Goal: Navigation & Orientation: Find specific page/section

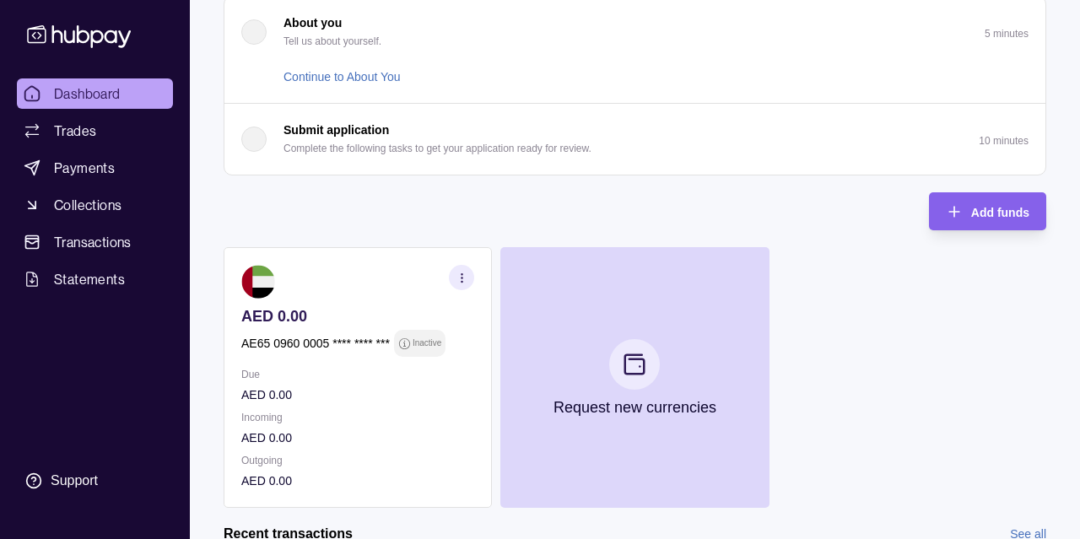
scroll to position [175, 0]
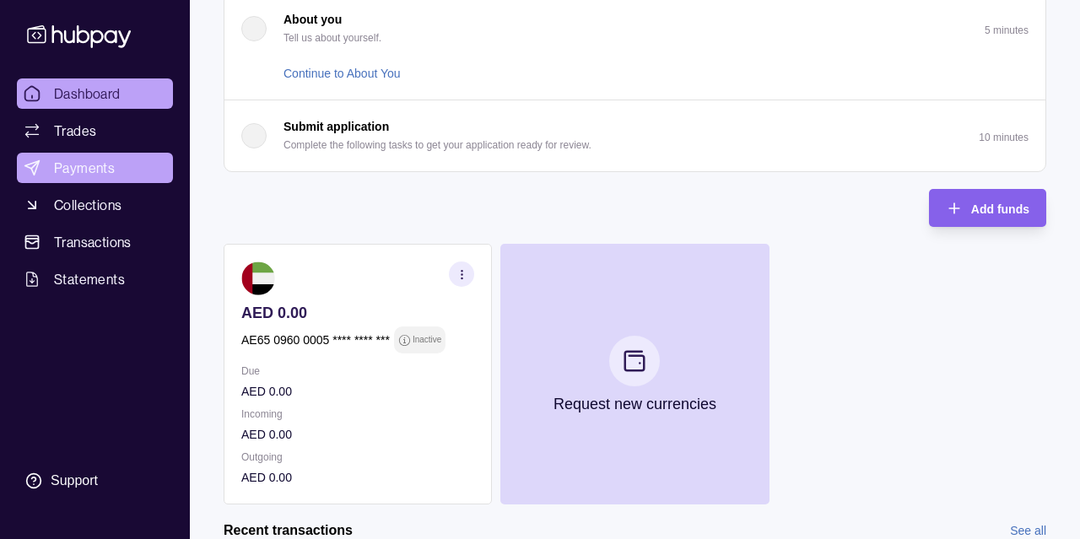
click at [106, 166] on span "Payments" at bounding box center [84, 168] width 61 height 20
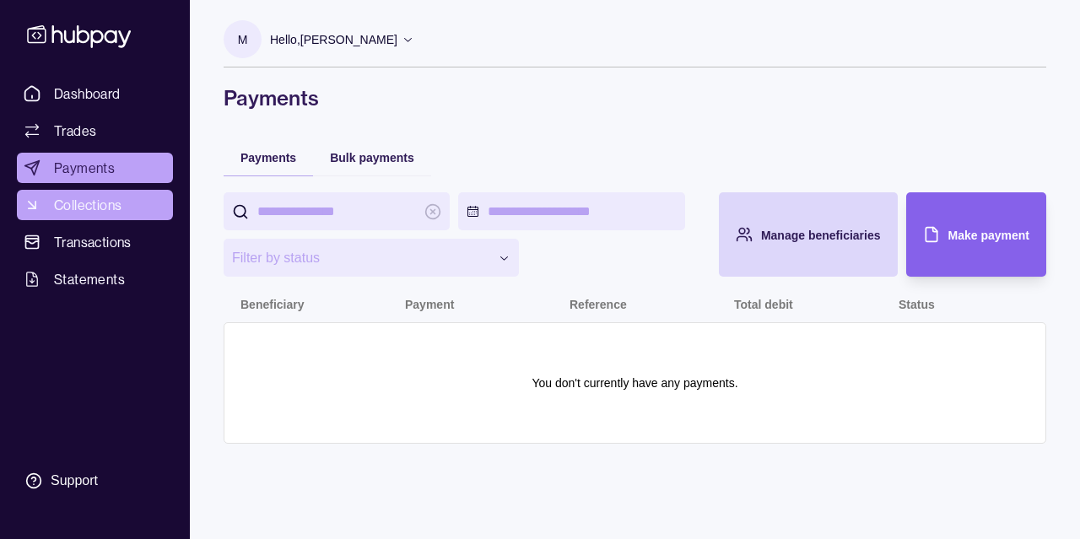
click at [84, 208] on span "Collections" at bounding box center [87, 205] width 67 height 20
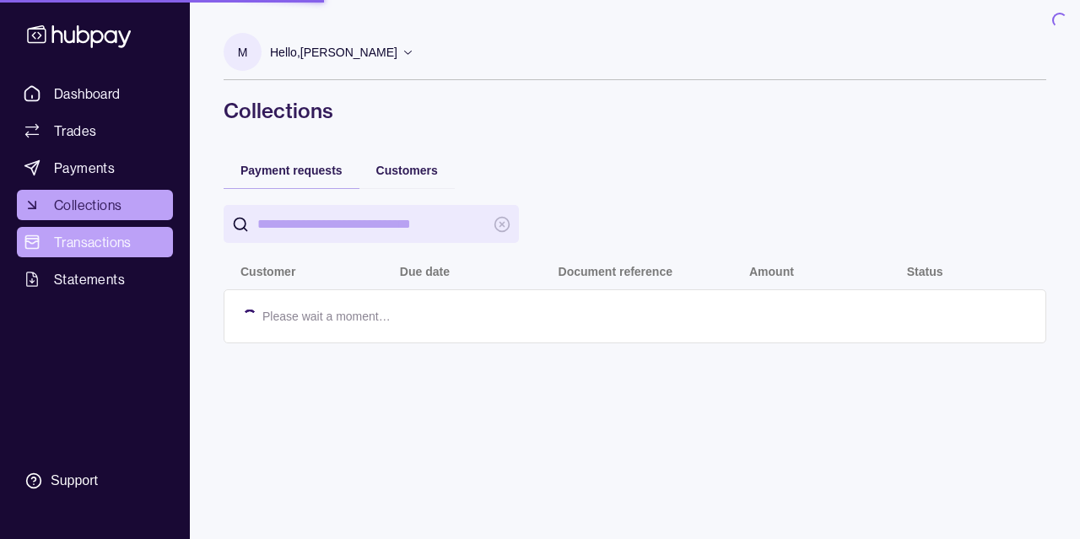
click at [99, 245] on span "Transactions" at bounding box center [93, 242] width 78 height 20
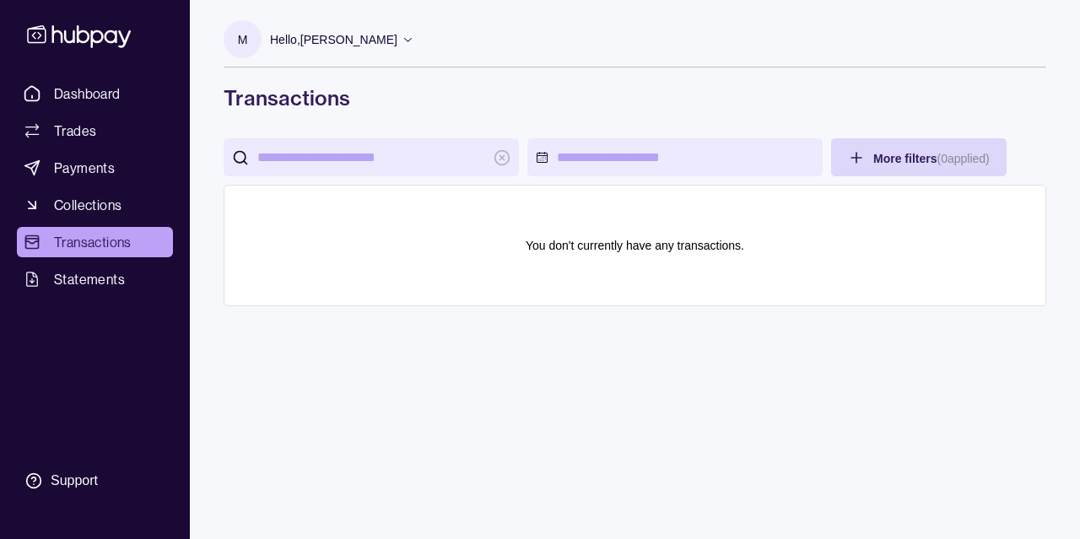
click at [100, 278] on span "Statements" at bounding box center [89, 279] width 71 height 20
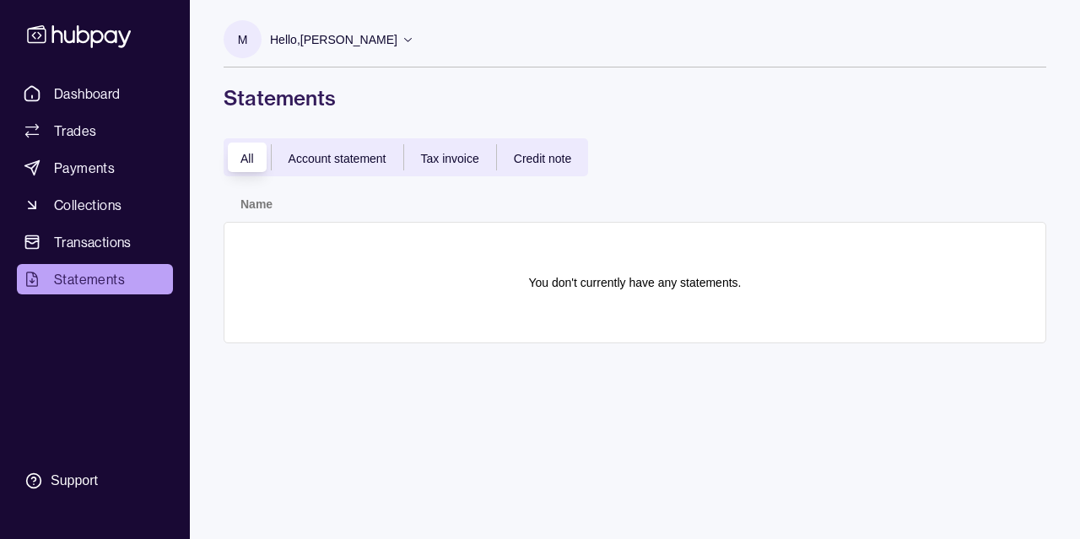
click at [372, 50] on div "Hello, [PERSON_NAME]" at bounding box center [342, 39] width 144 height 35
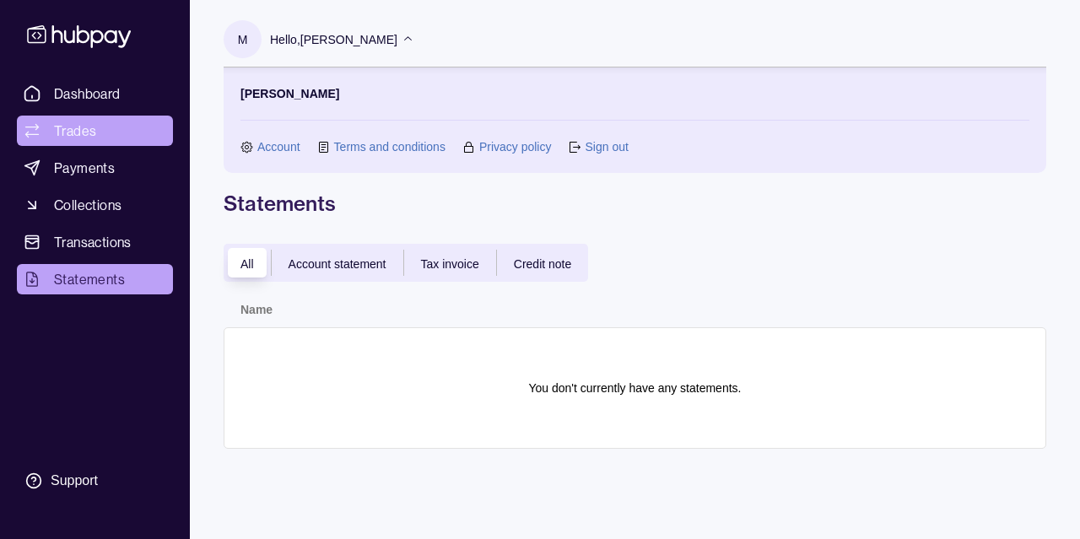
click at [74, 141] on span "Trades" at bounding box center [75, 131] width 42 height 20
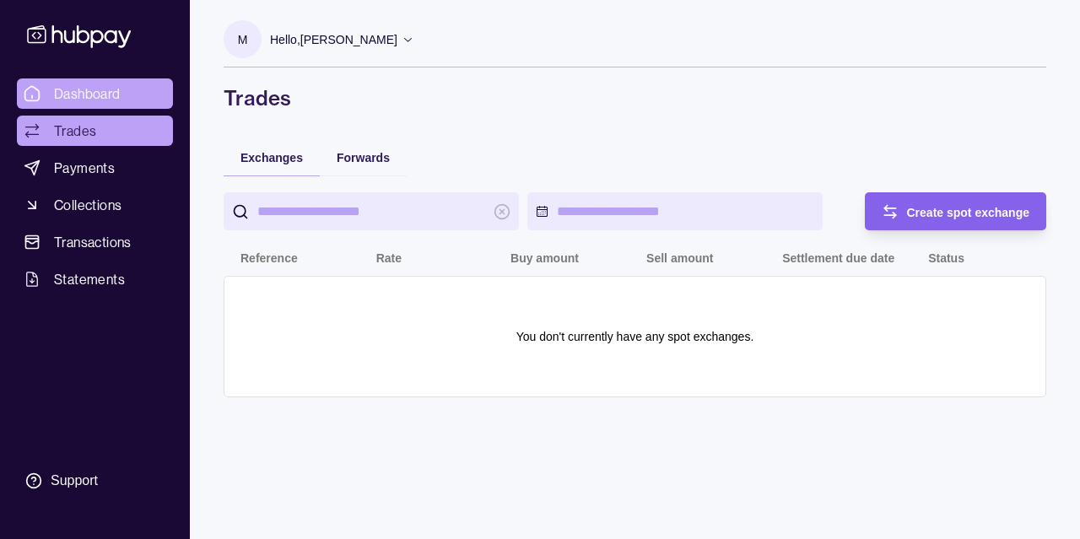
click at [92, 105] on link "Dashboard" at bounding box center [95, 93] width 156 height 30
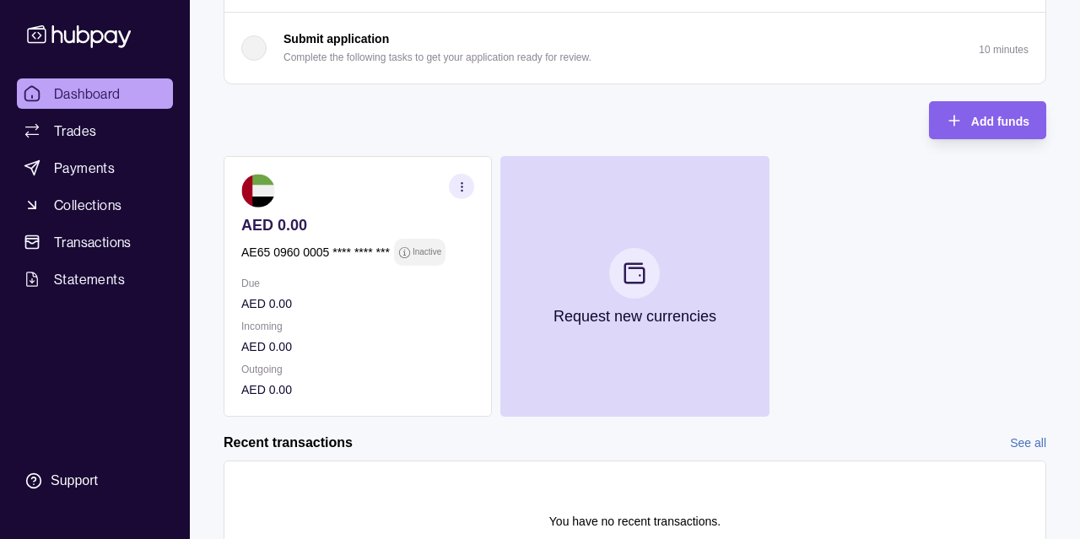
scroll to position [358, 0]
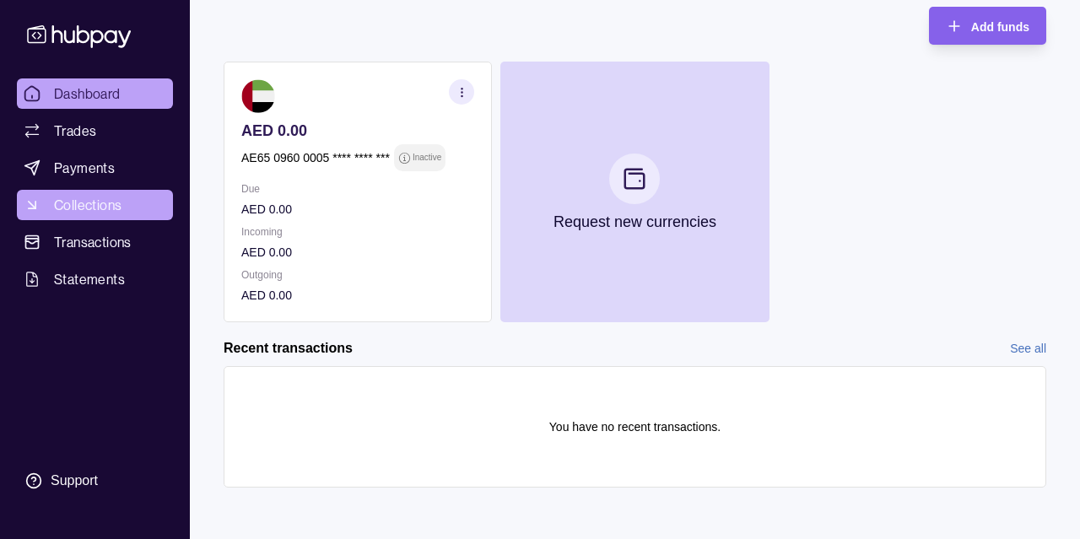
click at [63, 208] on span "Collections" at bounding box center [87, 205] width 67 height 20
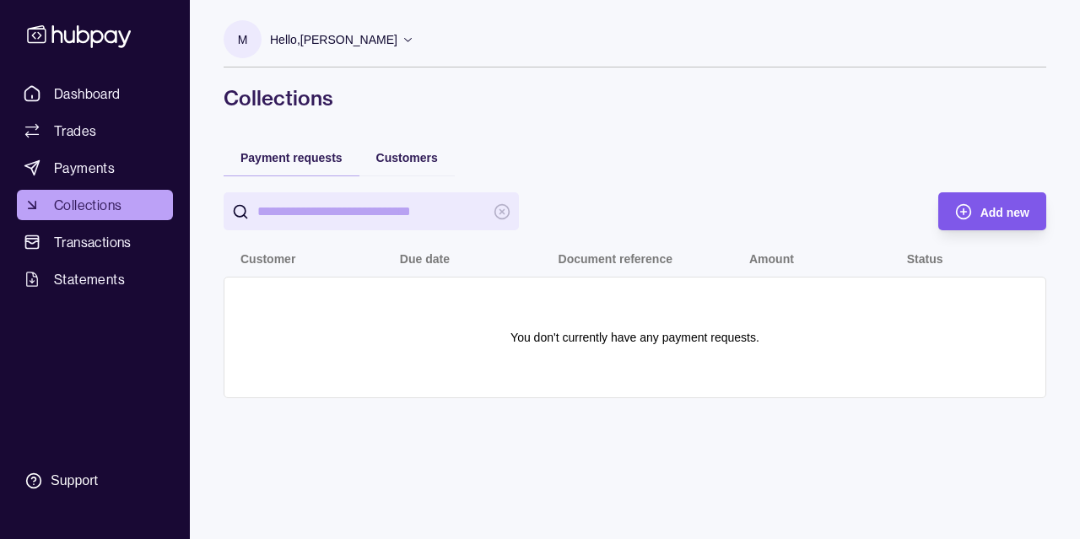
click at [996, 208] on span "Add new" at bounding box center [1004, 212] width 49 height 13
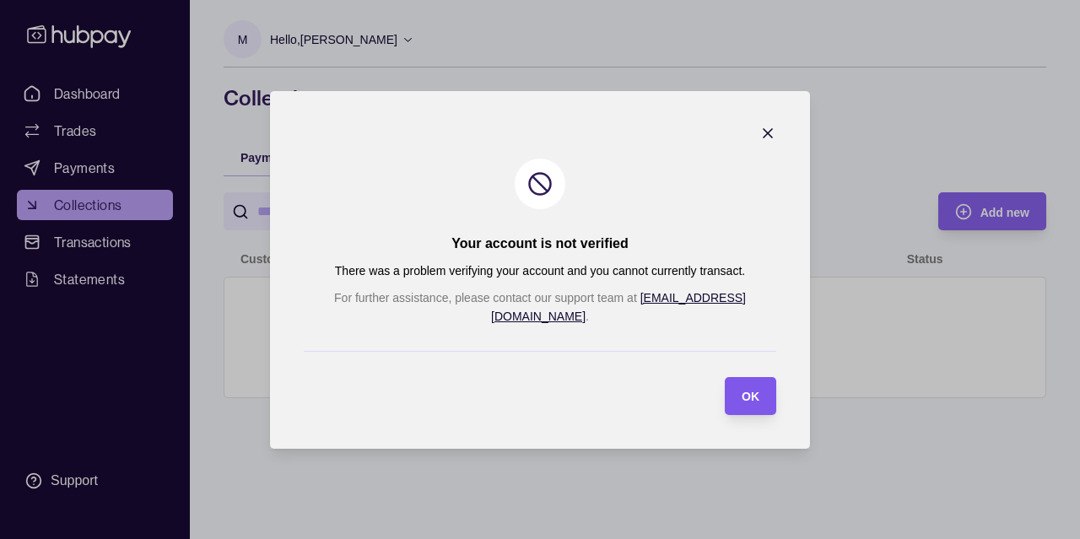
click at [742, 390] on span "OK" at bounding box center [751, 396] width 18 height 13
